Goal: Information Seeking & Learning: Learn about a topic

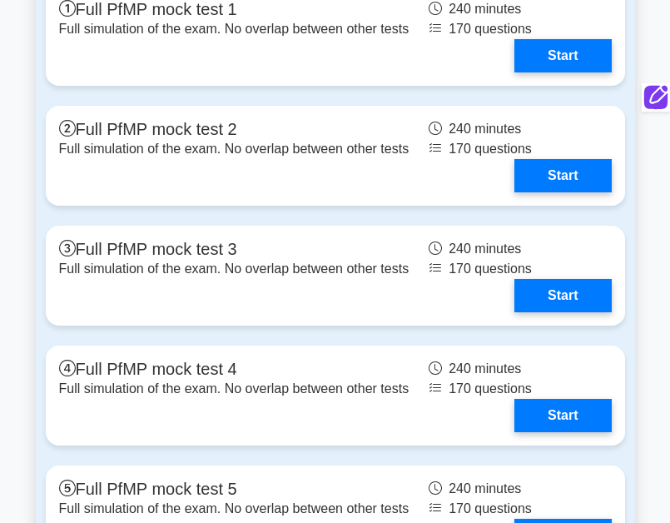
scroll to position [2582, 0]
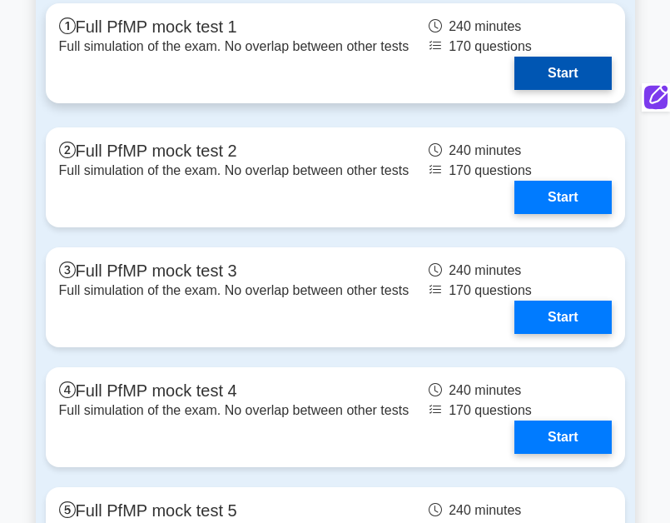
click at [548, 90] on link "Start" at bounding box center [563, 73] width 97 height 33
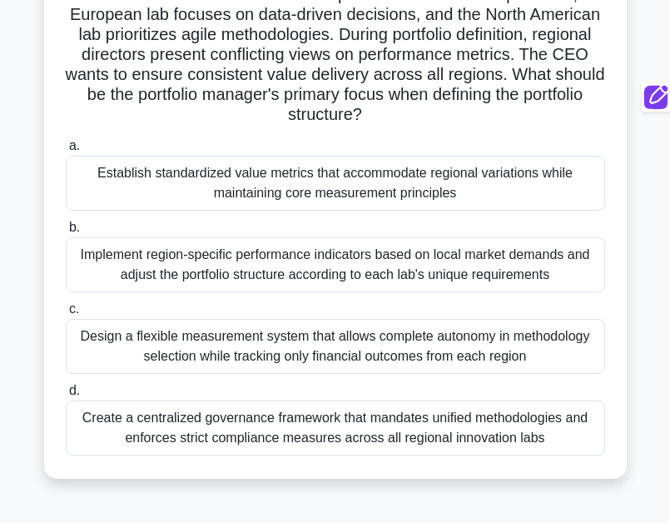
scroll to position [250, 0]
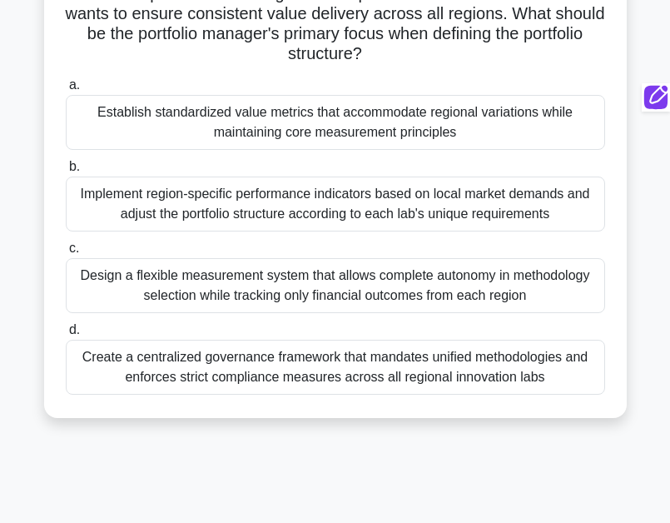
click at [381, 108] on div "Establish standardized value metrics that accommodate regional variations while…" at bounding box center [336, 122] width 540 height 55
click at [66, 91] on input "a. Establish standardized value metrics that accommodate regional variations wh…" at bounding box center [66, 85] width 0 height 11
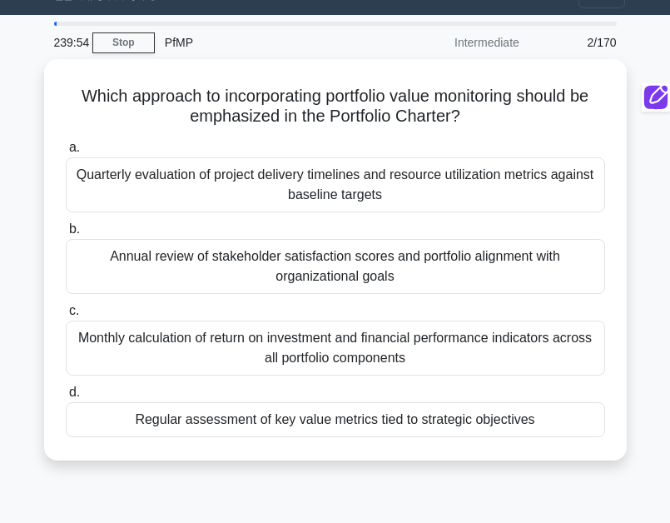
scroll to position [0, 0]
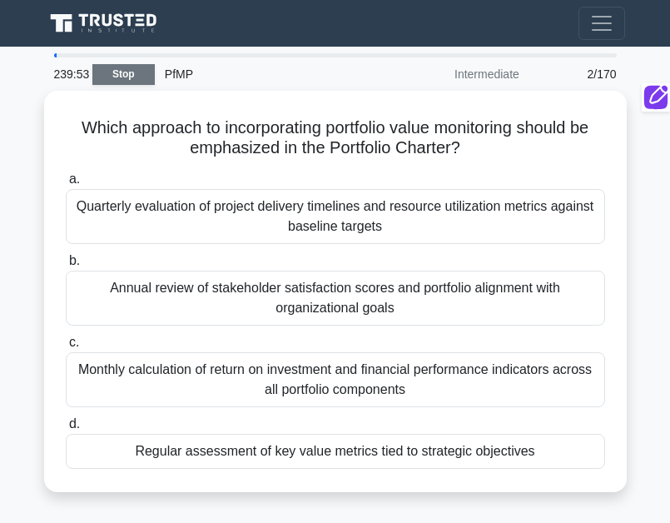
click at [114, 80] on link "Stop" at bounding box center [123, 74] width 62 height 21
